Goal: Task Accomplishment & Management: Use online tool/utility

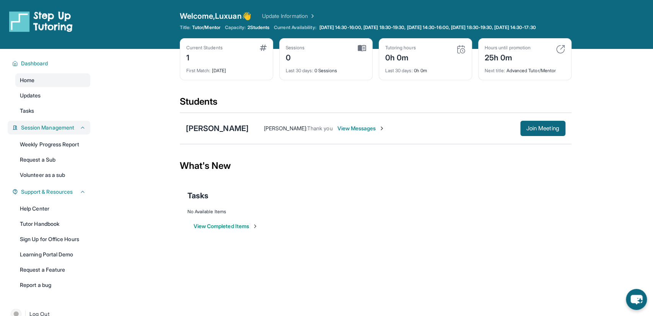
click at [49, 131] on span "Session Management" at bounding box center [47, 128] width 53 height 8
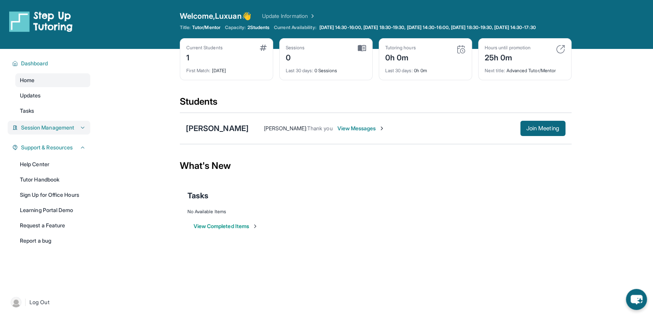
click at [49, 131] on span "Session Management" at bounding box center [47, 128] width 53 height 8
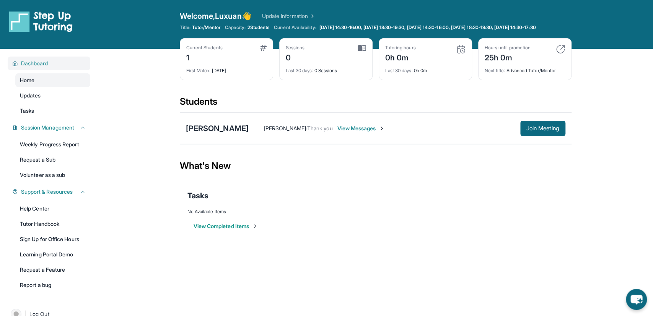
click at [29, 66] on span "Dashboard" at bounding box center [34, 64] width 27 height 8
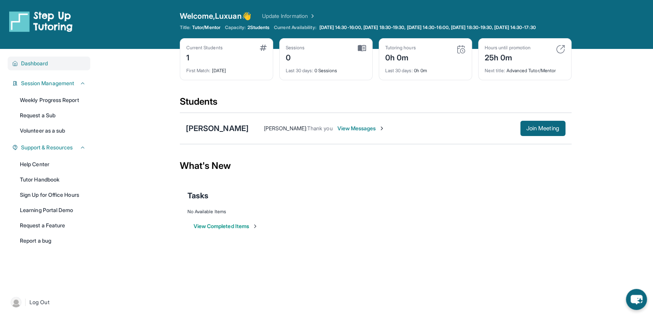
click at [29, 66] on span "Dashboard" at bounding box center [34, 64] width 27 height 8
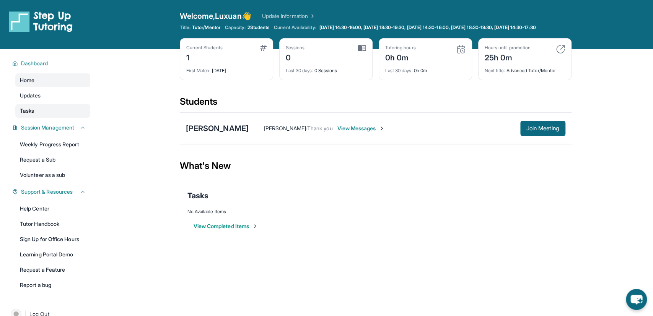
click at [42, 118] on link "Tasks" at bounding box center [52, 111] width 75 height 14
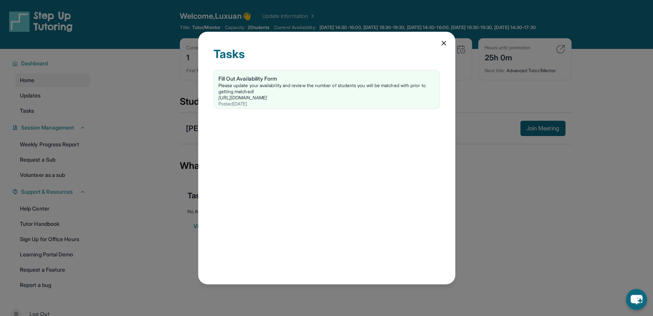
click at [443, 39] on icon at bounding box center [444, 43] width 8 height 8
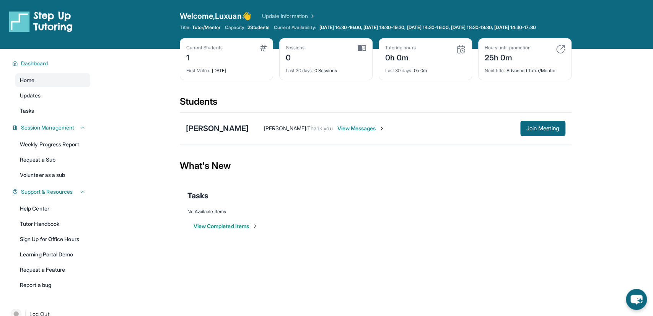
click at [206, 106] on div "Students" at bounding box center [376, 104] width 392 height 17
click at [226, 133] on div "[PERSON_NAME]" at bounding box center [217, 128] width 63 height 11
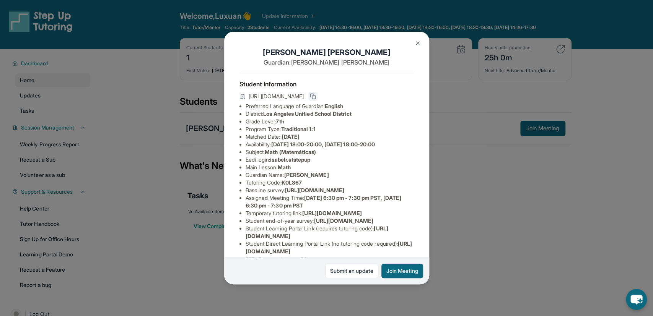
click at [317, 97] on button at bounding box center [312, 96] width 9 height 9
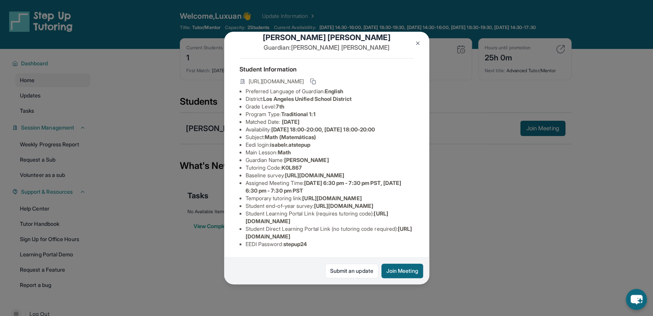
scroll to position [70, 0]
click at [498, 145] on div "[PERSON_NAME] Guardian: [PERSON_NAME] Student Information [URL][DOMAIN_NAME] Pr…" at bounding box center [326, 158] width 653 height 316
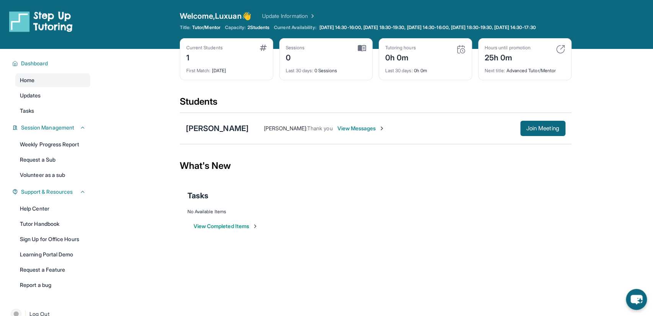
click at [301, 51] on div "Sessions" at bounding box center [295, 48] width 19 height 6
click at [368, 57] on div "Sessions 0 Last 30 days : 0 Sessions" at bounding box center [325, 59] width 93 height 42
click at [360, 52] on img at bounding box center [362, 48] width 8 height 7
click at [284, 53] on div "Sessions 0 Last 30 days : 0 Sessions" at bounding box center [325, 59] width 93 height 42
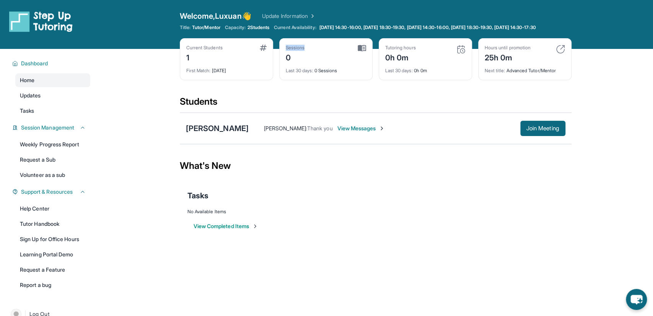
click at [284, 55] on div "Sessions 0 Last 30 days : 0 Sessions" at bounding box center [325, 59] width 93 height 42
drag, startPoint x: 284, startPoint y: 56, endPoint x: 302, endPoint y: 60, distance: 18.2
click at [293, 59] on div "Sessions 0 Last 30 days : 0 Sessions" at bounding box center [325, 59] width 93 height 42
click at [302, 60] on div "0" at bounding box center [295, 57] width 19 height 12
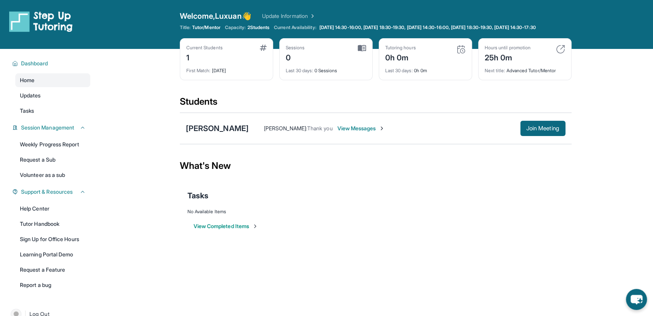
click at [309, 73] on span "Last 30 days :" at bounding box center [300, 71] width 28 height 6
click at [333, 74] on div "Last 30 days : 0 Sessions" at bounding box center [326, 68] width 80 height 11
click at [542, 127] on button "Join Meeting" at bounding box center [542, 128] width 45 height 15
click at [226, 134] on div "[PERSON_NAME]" at bounding box center [217, 128] width 63 height 11
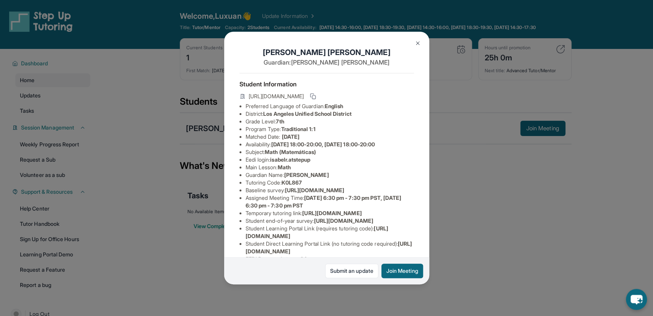
scroll to position [0, 264]
drag, startPoint x: 288, startPoint y: 194, endPoint x: 379, endPoint y: 207, distance: 91.5
click at [379, 207] on div "Isabel Rodriguez Guardian: Leticia Rodriguez Student Information https://studen…" at bounding box center [326, 158] width 205 height 253
copy li "https://airtable.com/apprlfn8WjpjBUn2G/shrK0QR6AaNyG5psY?prefill_Type%20of%20Fo…"
